Goal: Navigation & Orientation: Go to known website

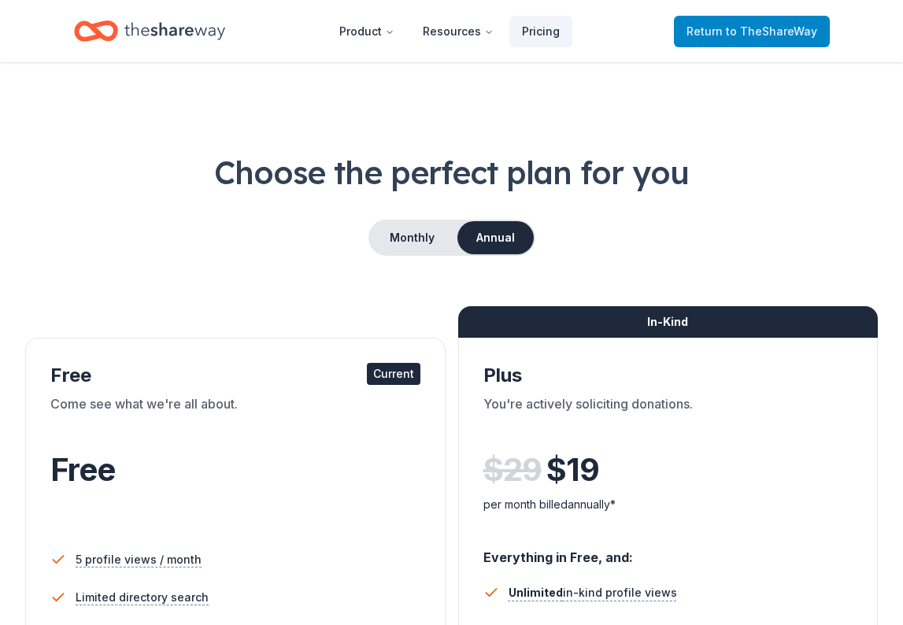
click at [715, 28] on span "Return to TheShareWay" at bounding box center [752, 31] width 131 height 19
click at [179, 35] on icon "Home" at bounding box center [174, 31] width 101 height 32
click at [173, 29] on icon "Home" at bounding box center [174, 31] width 101 height 32
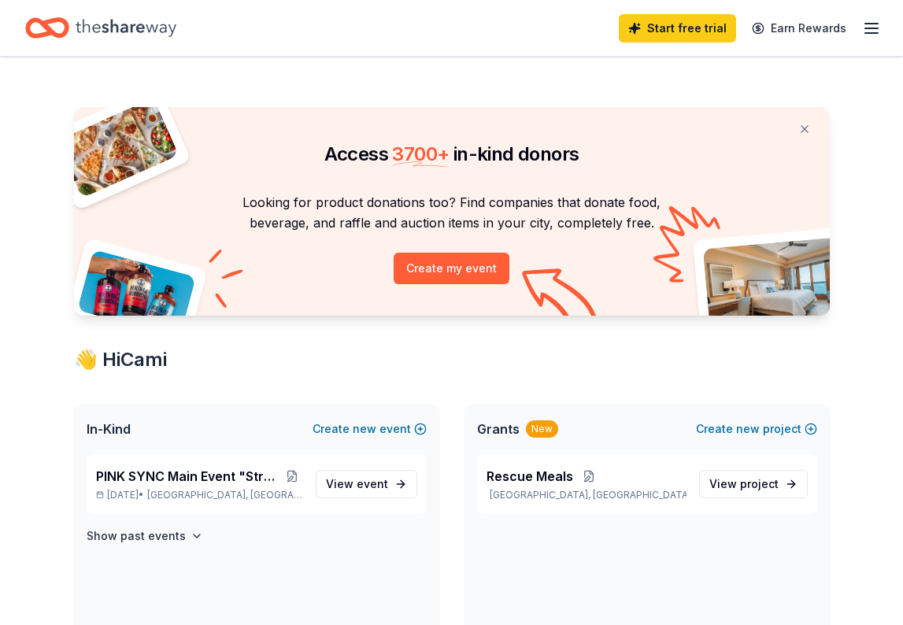
click at [150, 31] on icon "Home" at bounding box center [126, 28] width 101 height 32
click at [146, 24] on icon "Home" at bounding box center [126, 28] width 101 height 32
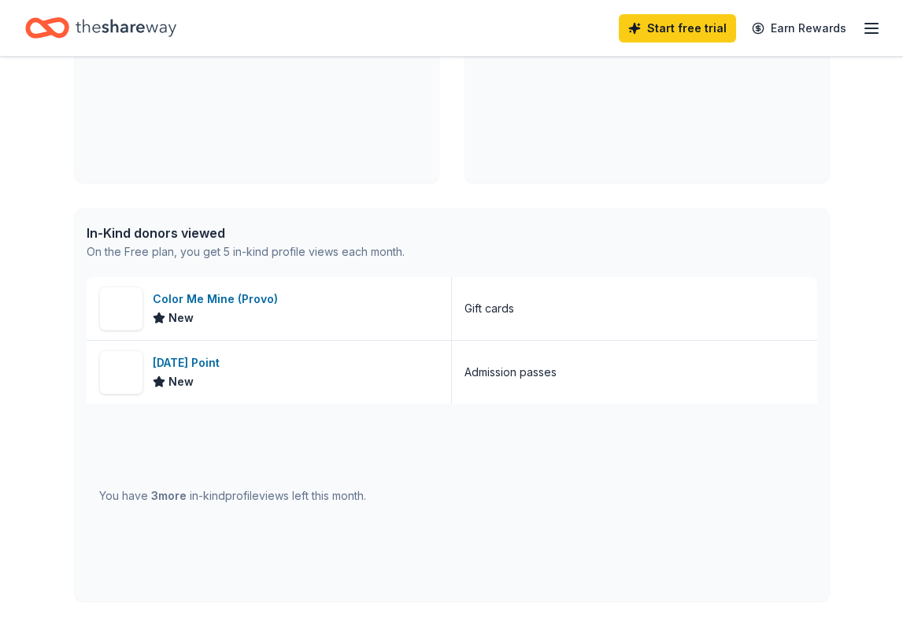
scroll to position [507, 0]
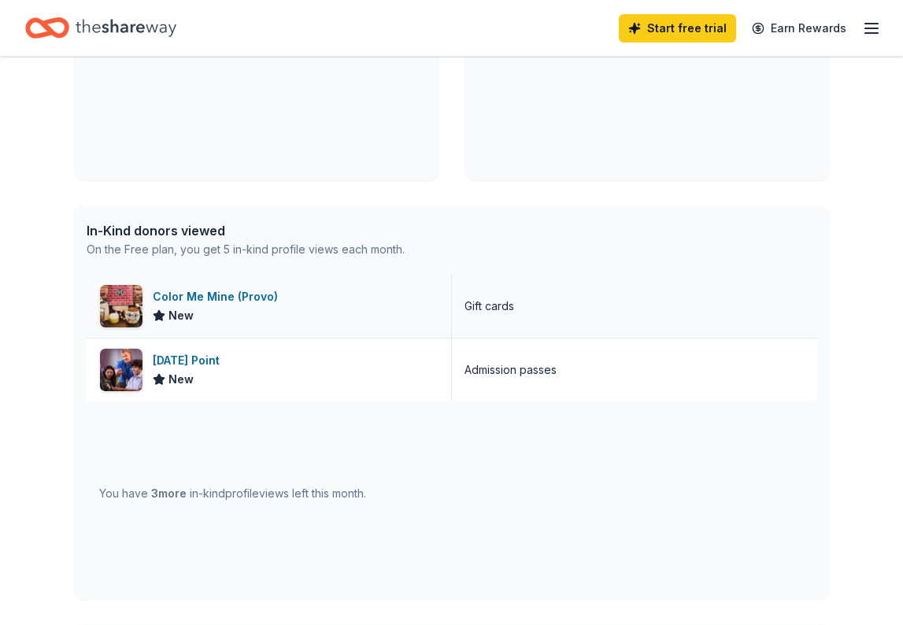
click at [210, 294] on div "Color Me Mine (Provo)" at bounding box center [218, 296] width 131 height 19
